Goal: Transaction & Acquisition: Purchase product/service

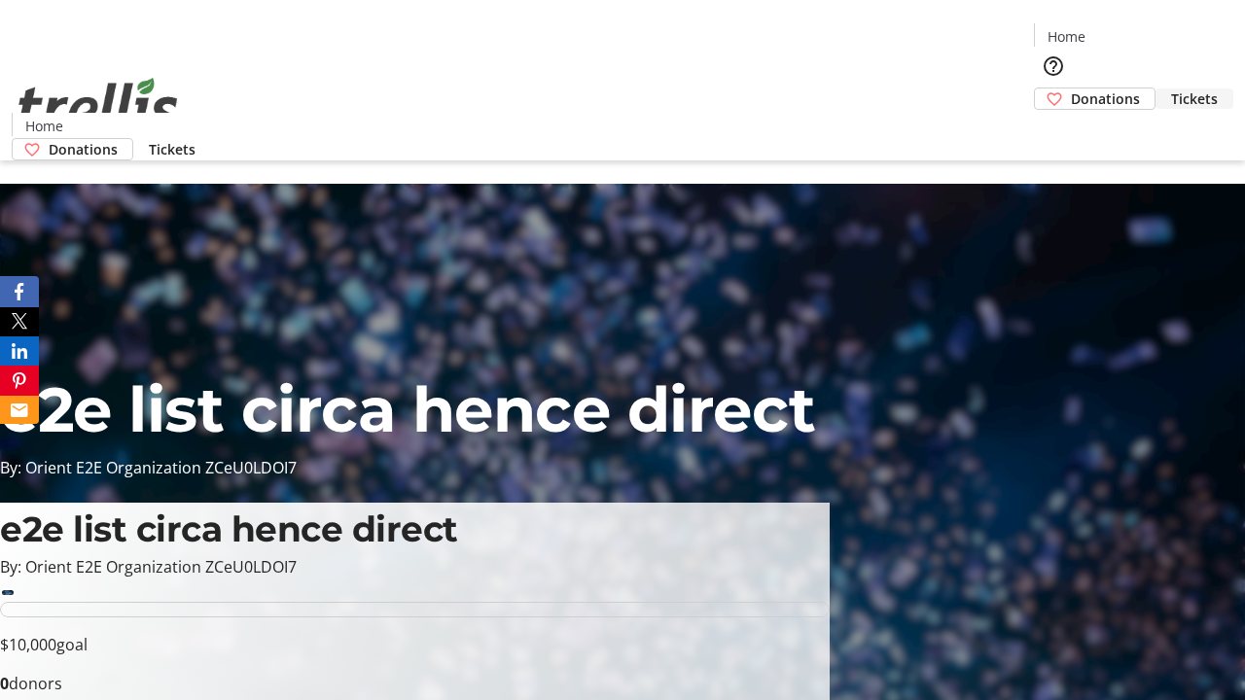
click at [1171, 88] on span "Tickets" at bounding box center [1194, 98] width 47 height 20
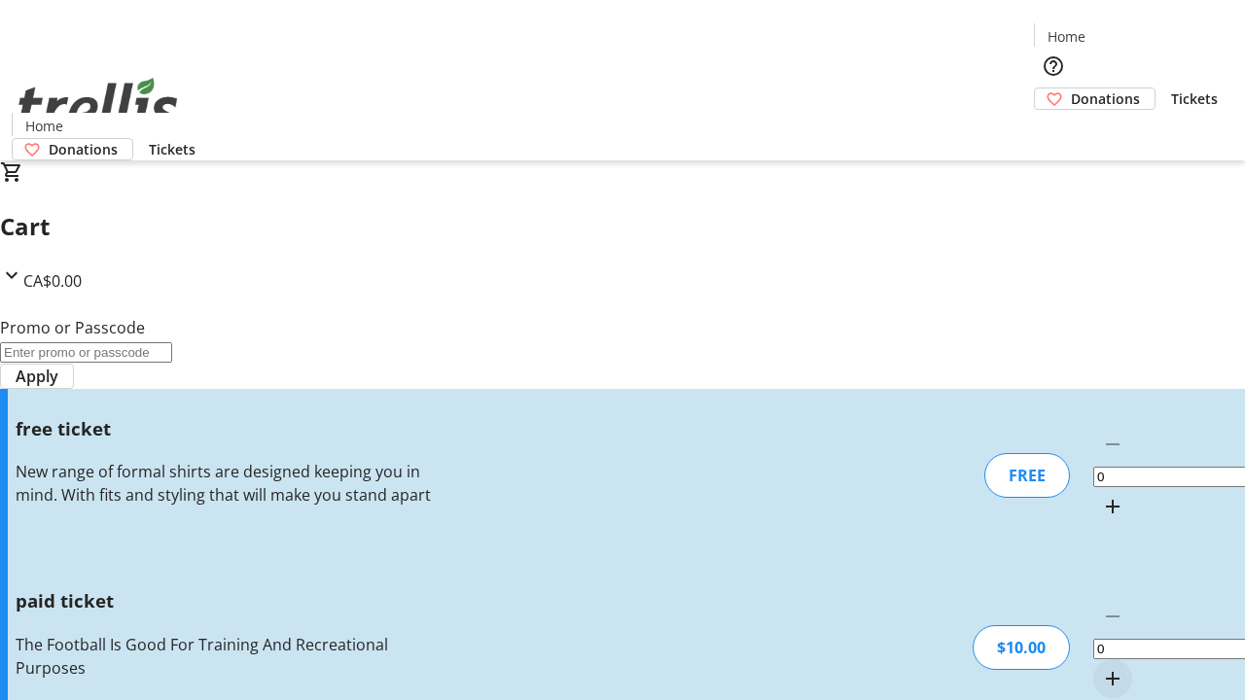
click at [1101, 667] on mat-icon "Increment by one" at bounding box center [1112, 678] width 23 height 23
type input "1"
